Goal: Task Accomplishment & Management: Manage account settings

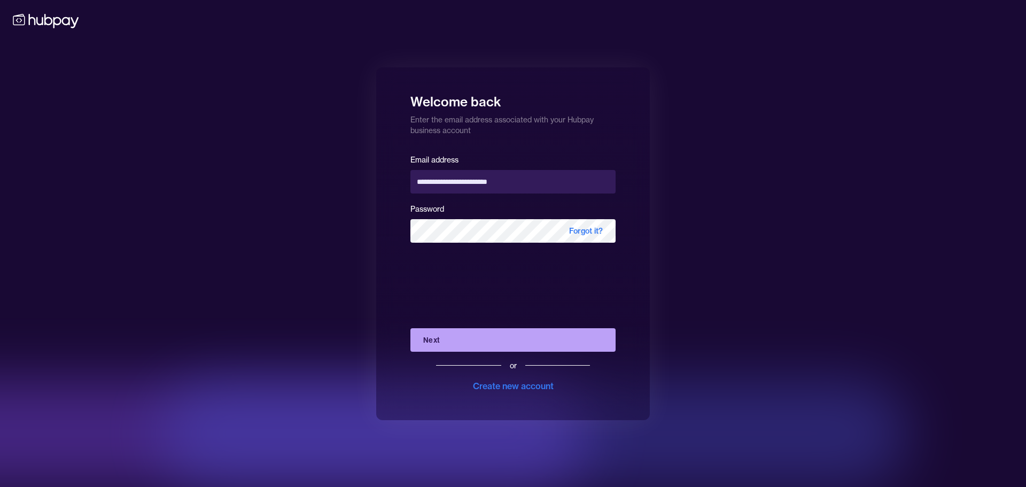
click at [459, 326] on div "Next or Create new account" at bounding box center [512, 356] width 205 height 73
click at [463, 336] on button "Next" at bounding box center [512, 340] width 205 height 24
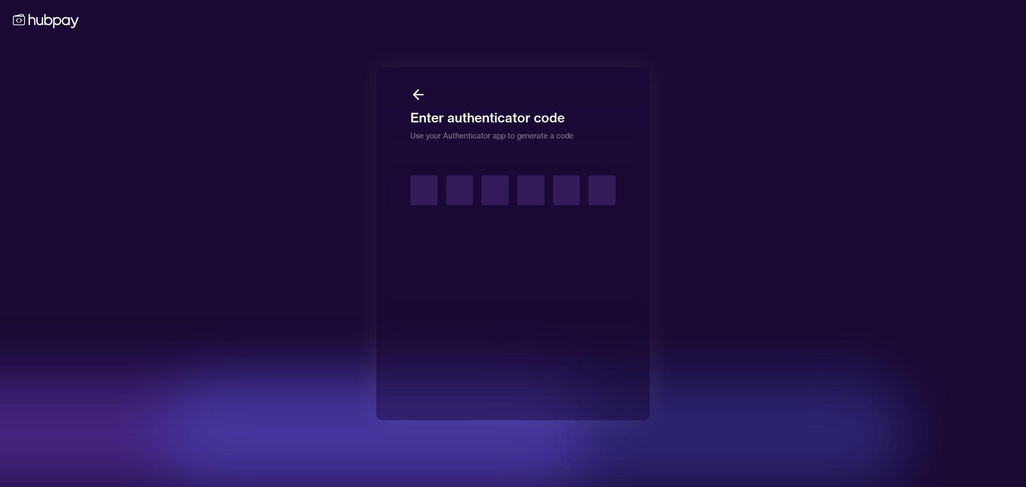
type input "*"
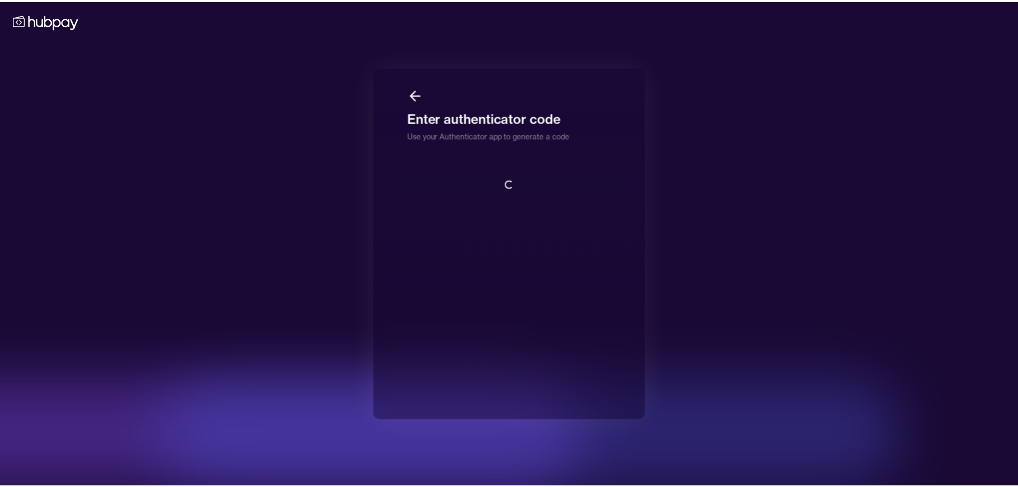
scroll to position [1, 0]
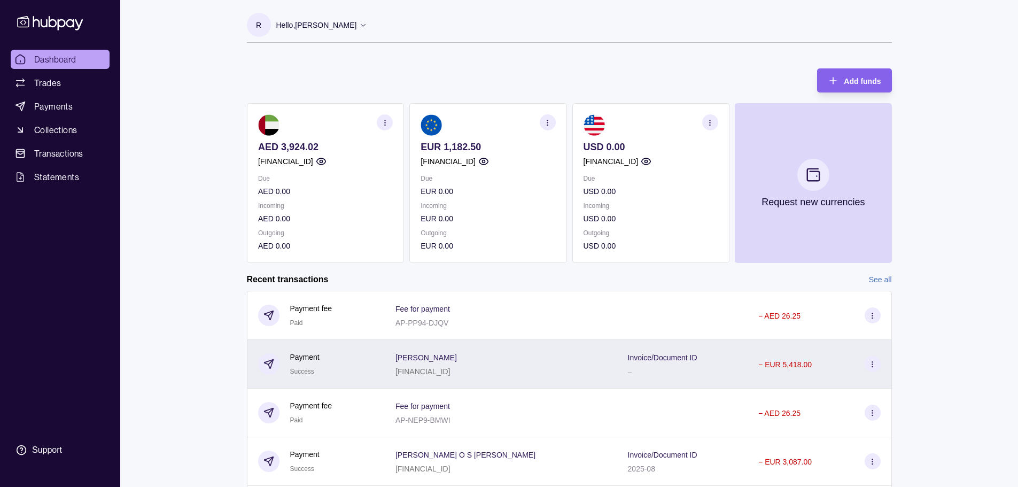
scroll to position [53, 0]
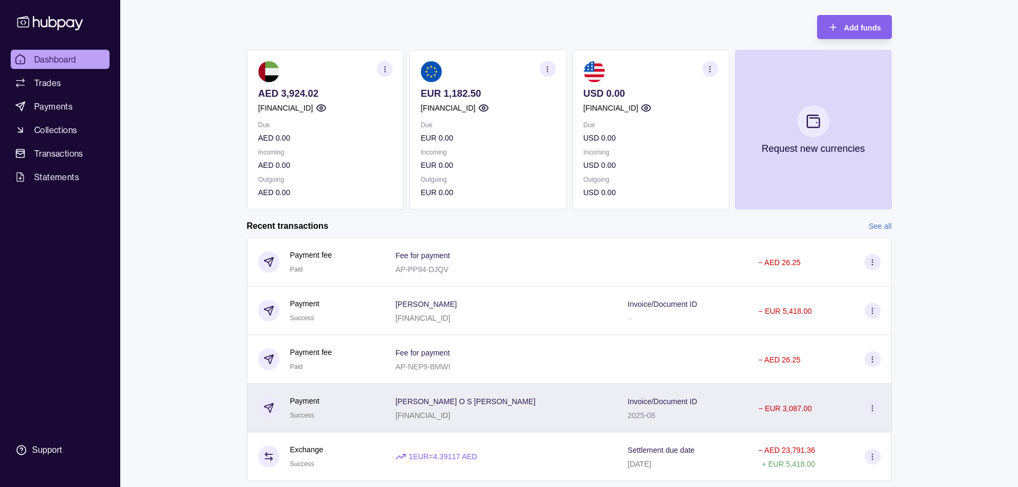
click at [550, 395] on div "[PERSON_NAME] [PERSON_NAME] [FINANCIAL_ID]" at bounding box center [500, 407] width 211 height 27
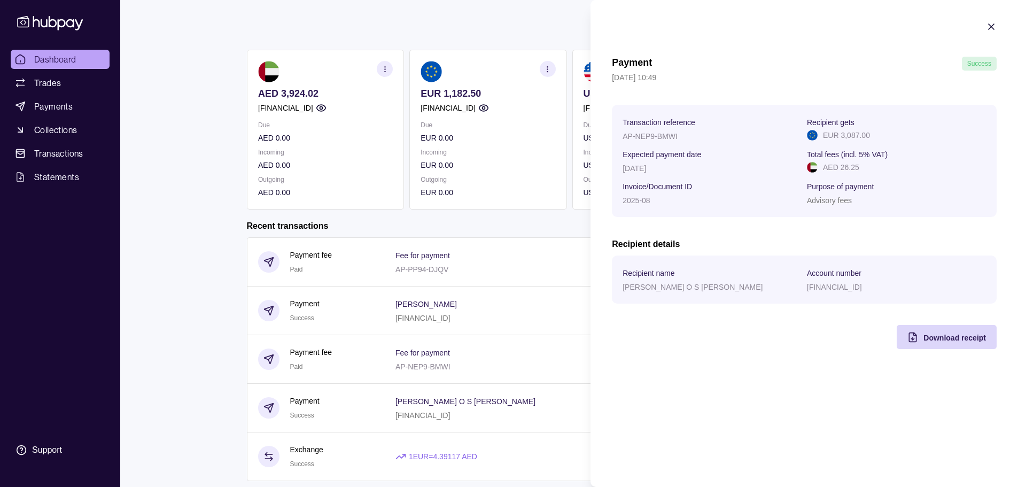
click at [400, 367] on html "Dashboard Trades Payments Collections Transactions Statements Support R Hello, …" at bounding box center [509, 231] width 1018 height 568
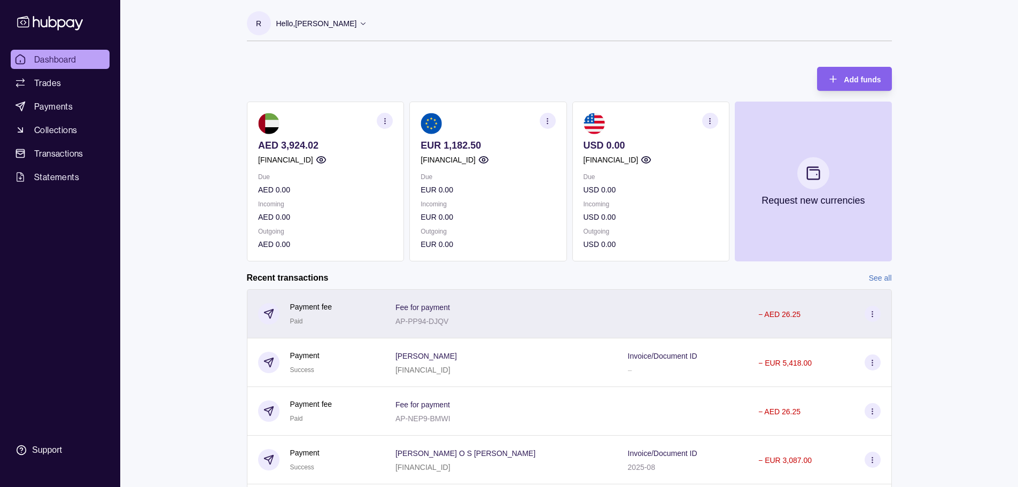
scroll to position [0, 0]
